Goal: Task Accomplishment & Management: Manage account settings

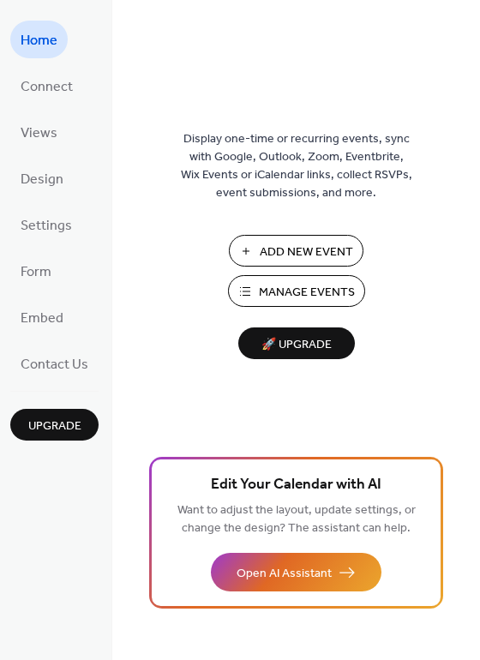
click at [291, 287] on span "Manage Events" at bounding box center [307, 293] width 96 height 18
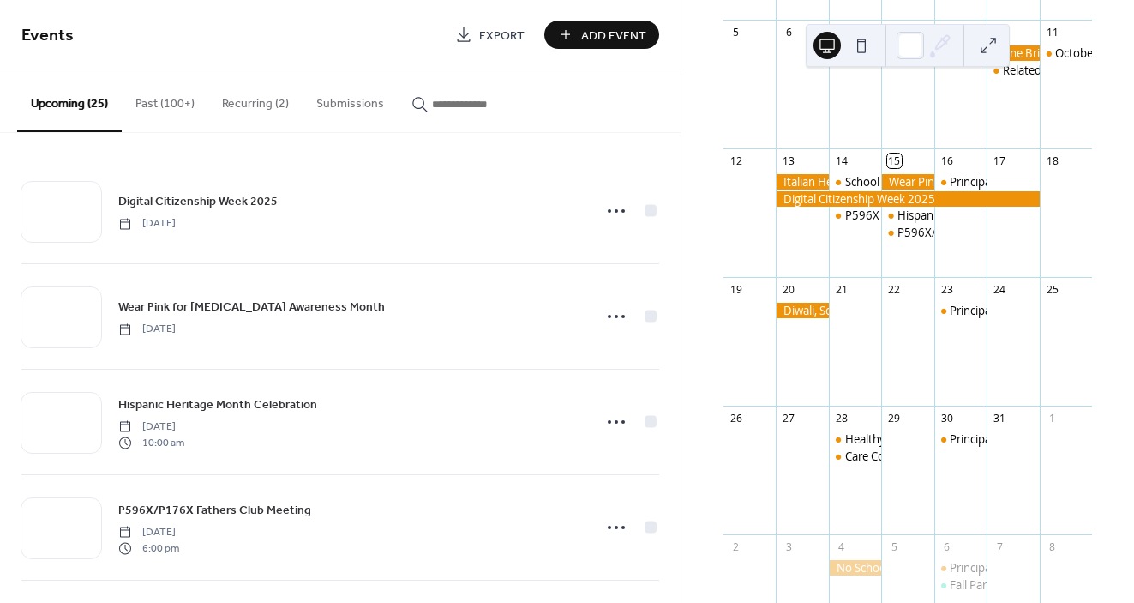
click at [155, 104] on button "Past (100+)" at bounding box center [165, 99] width 87 height 61
